Goal: Transaction & Acquisition: Purchase product/service

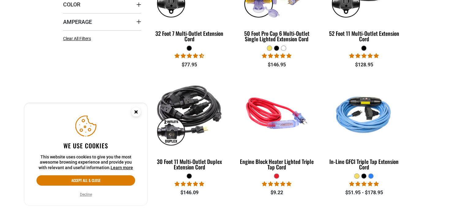
scroll to position [240, 0]
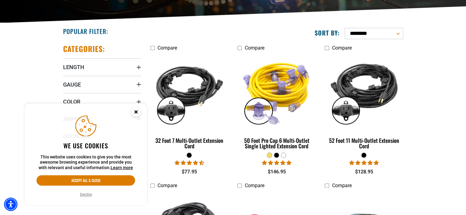
click at [135, 113] on icon "Close this option" at bounding box center [136, 112] width 2 height 2
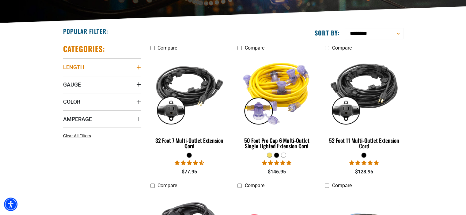
click at [138, 67] on icon "Length" at bounding box center [138, 67] width 4 height 4
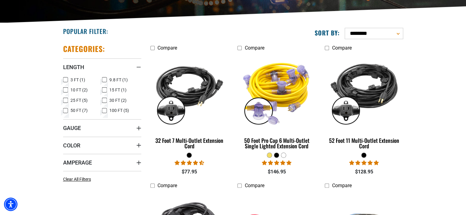
click at [104, 89] on icon at bounding box center [104, 90] width 5 height 8
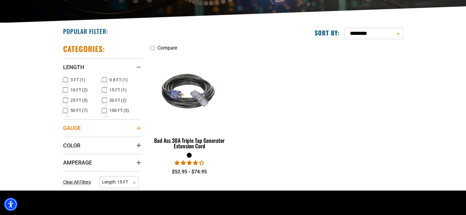
click at [141, 127] on icon "Gauge" at bounding box center [138, 128] width 5 height 5
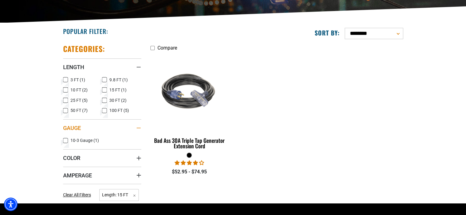
click at [141, 128] on icon "Gauge" at bounding box center [138, 128] width 5 height 1
